Goal: Task Accomplishment & Management: Complete application form

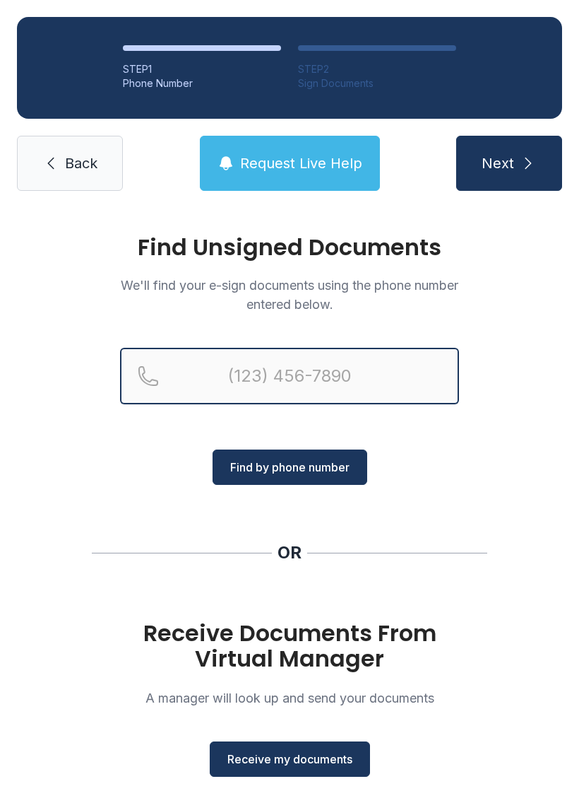
click at [365, 372] on input "Reservation phone number" at bounding box center [289, 376] width 339 height 57
type input "("
click at [509, 163] on button "Next" at bounding box center [509, 163] width 106 height 55
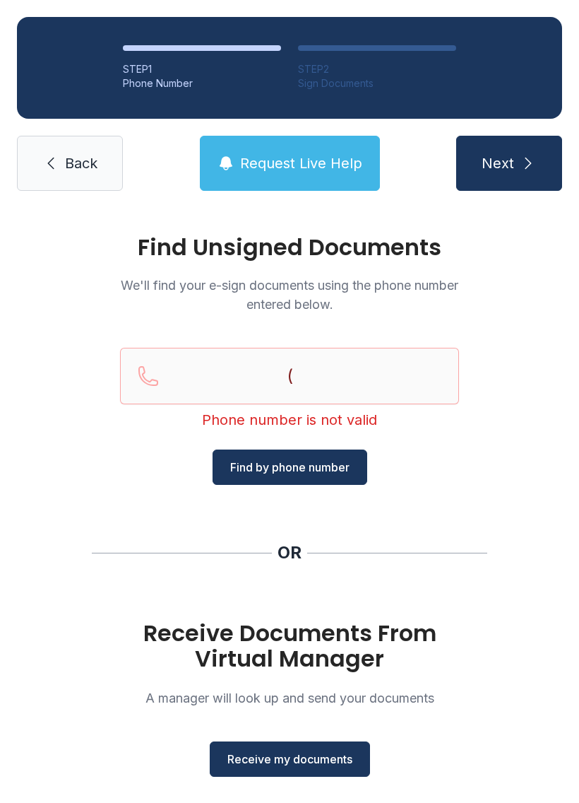
click at [107, 165] on link "Back" at bounding box center [70, 163] width 106 height 55
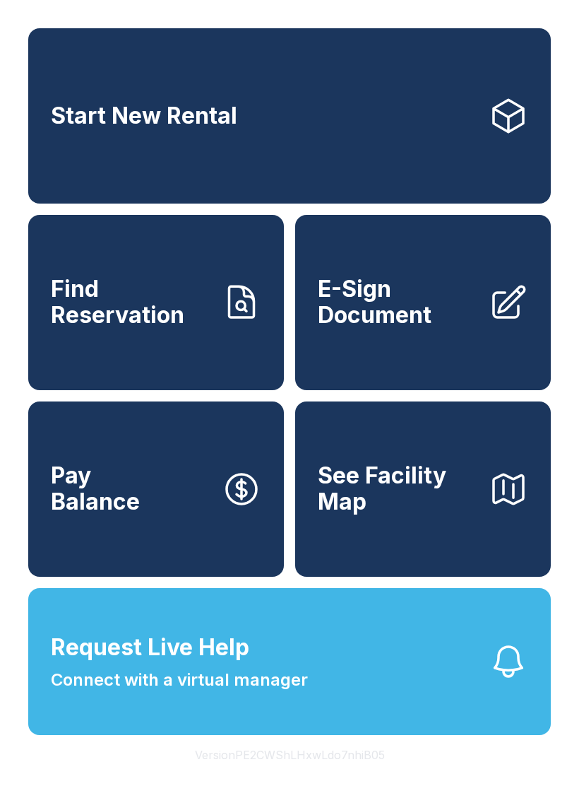
click at [422, 348] on link "E-Sign Document" at bounding box center [423, 302] width 256 height 175
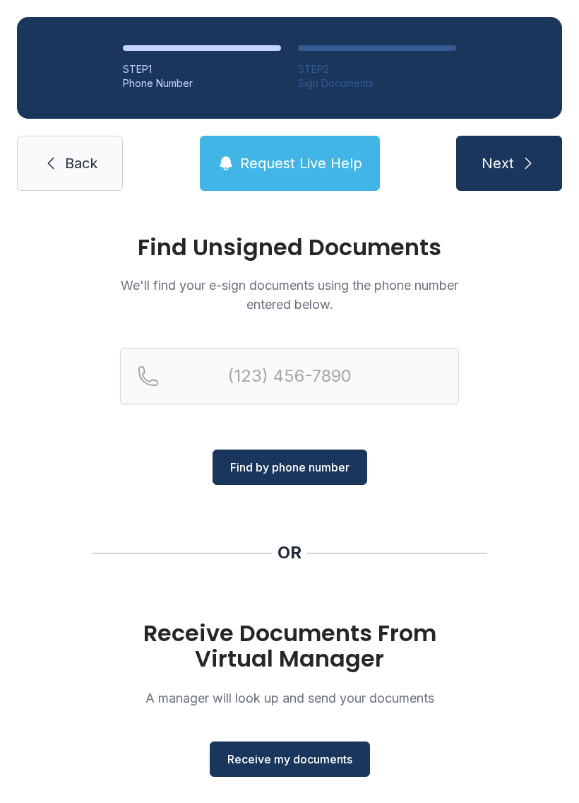
click at [336, 760] on span "Receive my documents" at bounding box center [290, 758] width 125 height 17
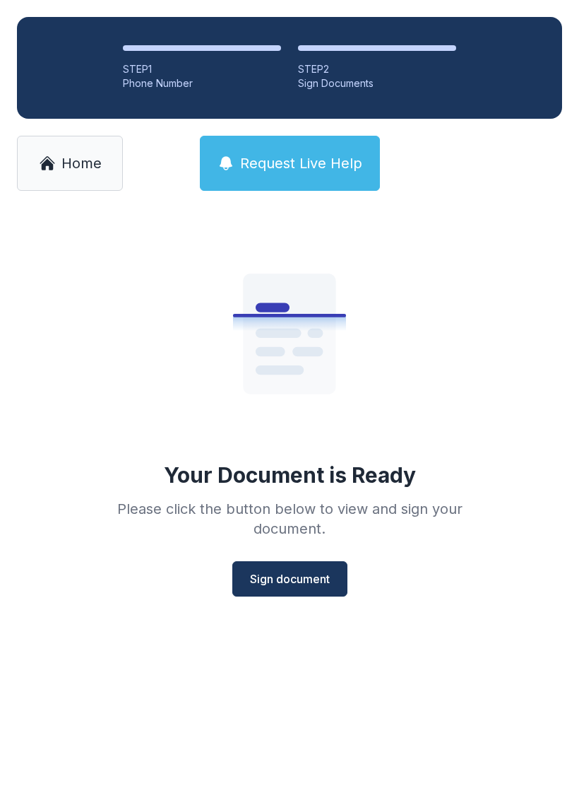
click at [314, 577] on span "Sign document" at bounding box center [290, 578] width 80 height 17
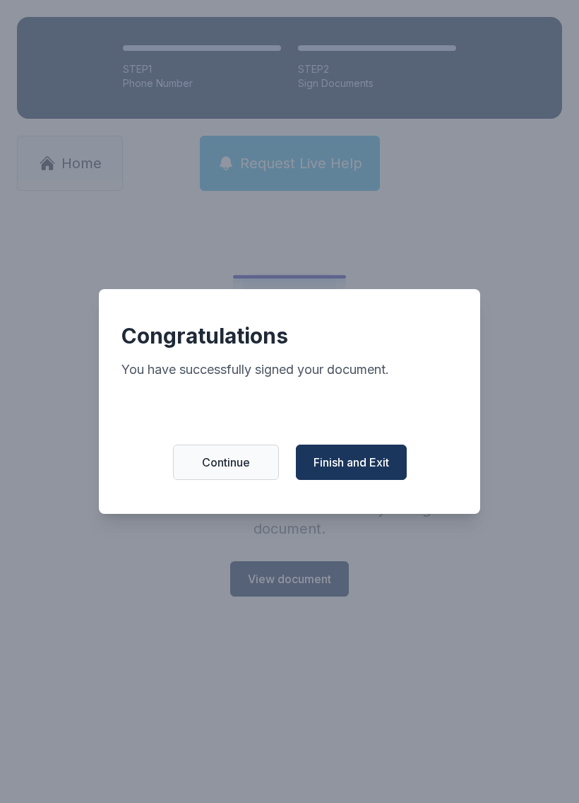
click at [365, 462] on span "Finish and Exit" at bounding box center [352, 462] width 76 height 17
